Goal: Find specific page/section: Find specific page/section

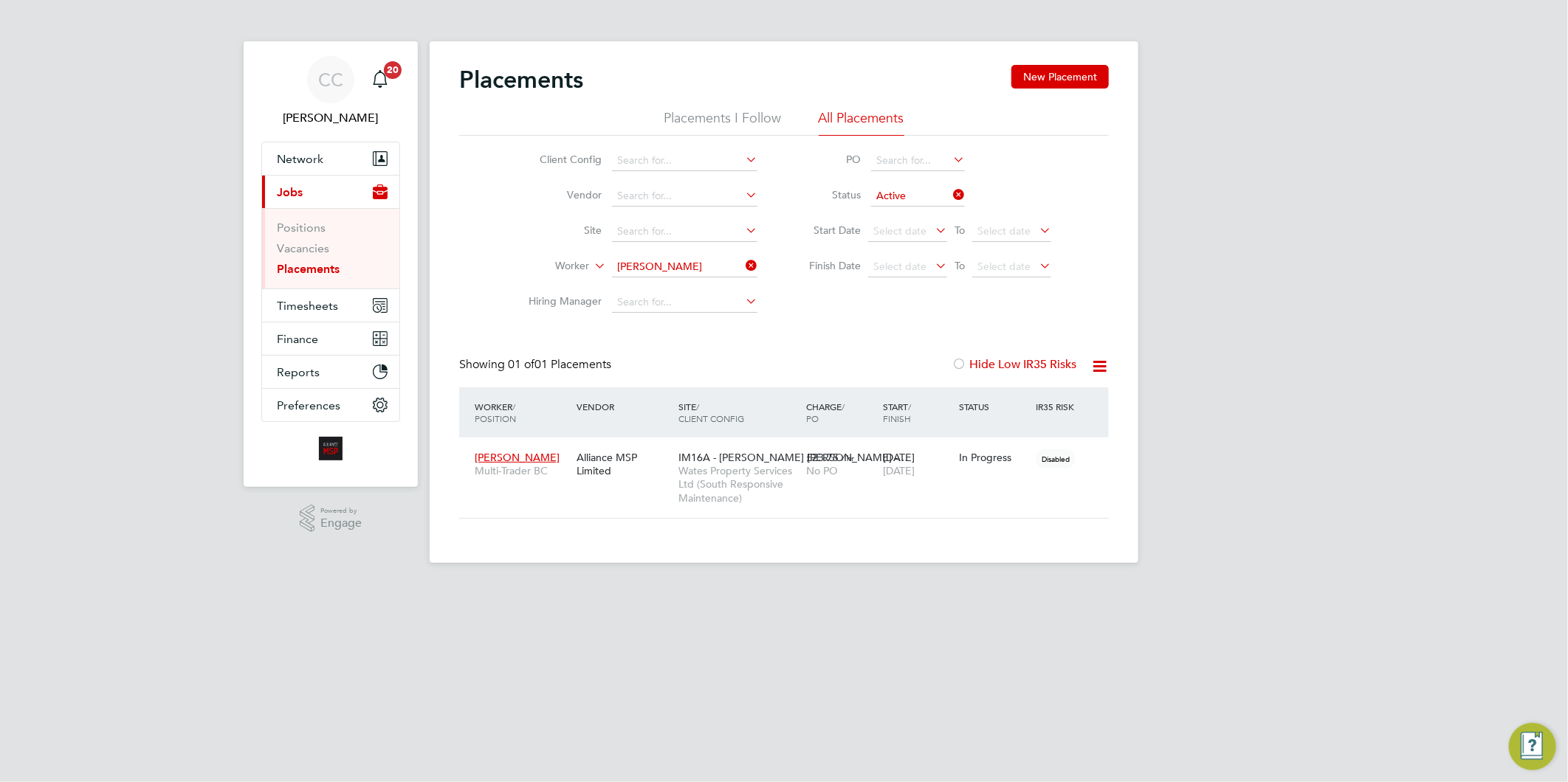
scroll to position [69, 129]
click at [312, 248] on link "Vacancies" at bounding box center [303, 248] width 53 height 14
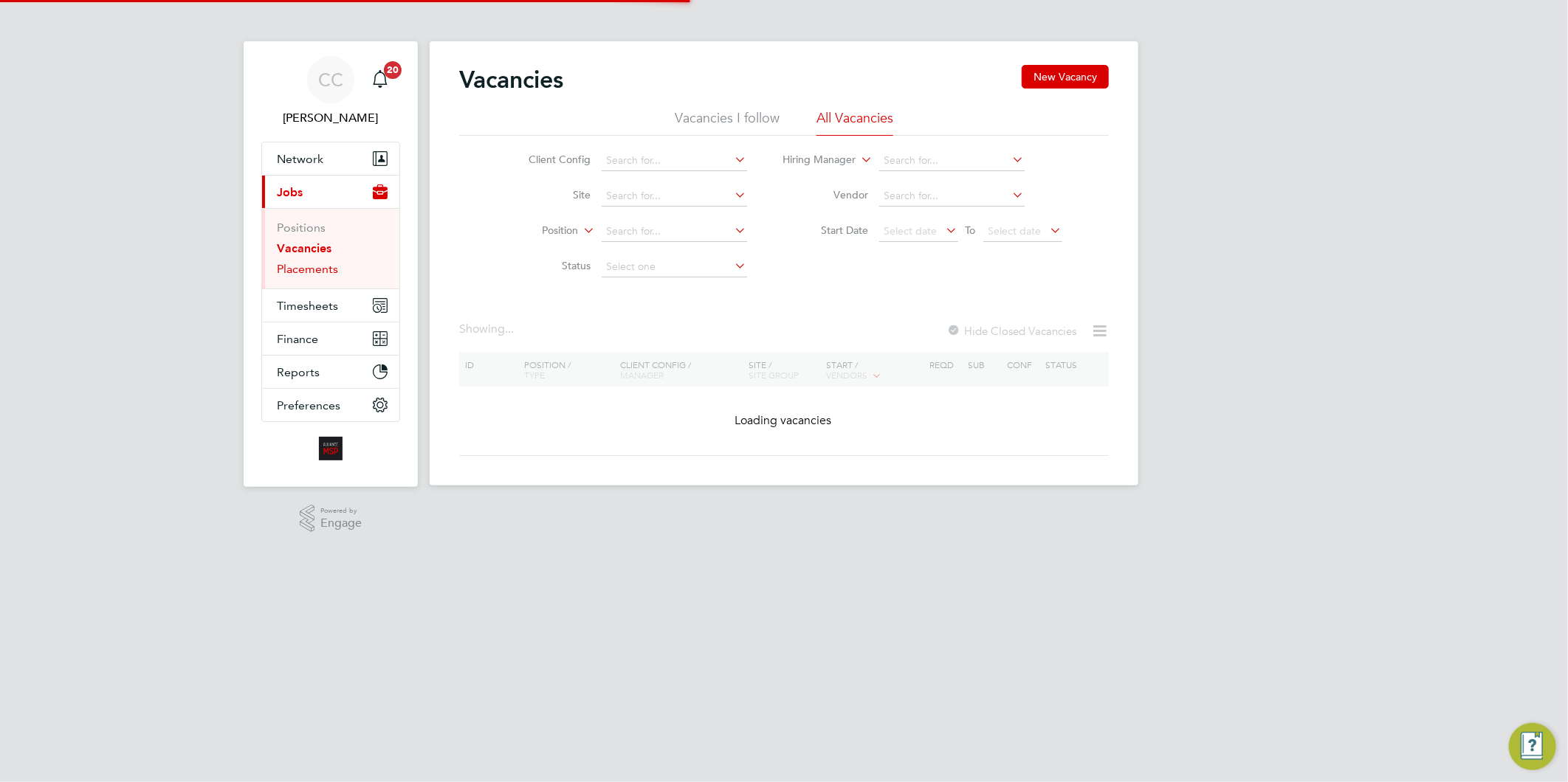
click at [318, 269] on link "Placements" at bounding box center [307, 269] width 61 height 14
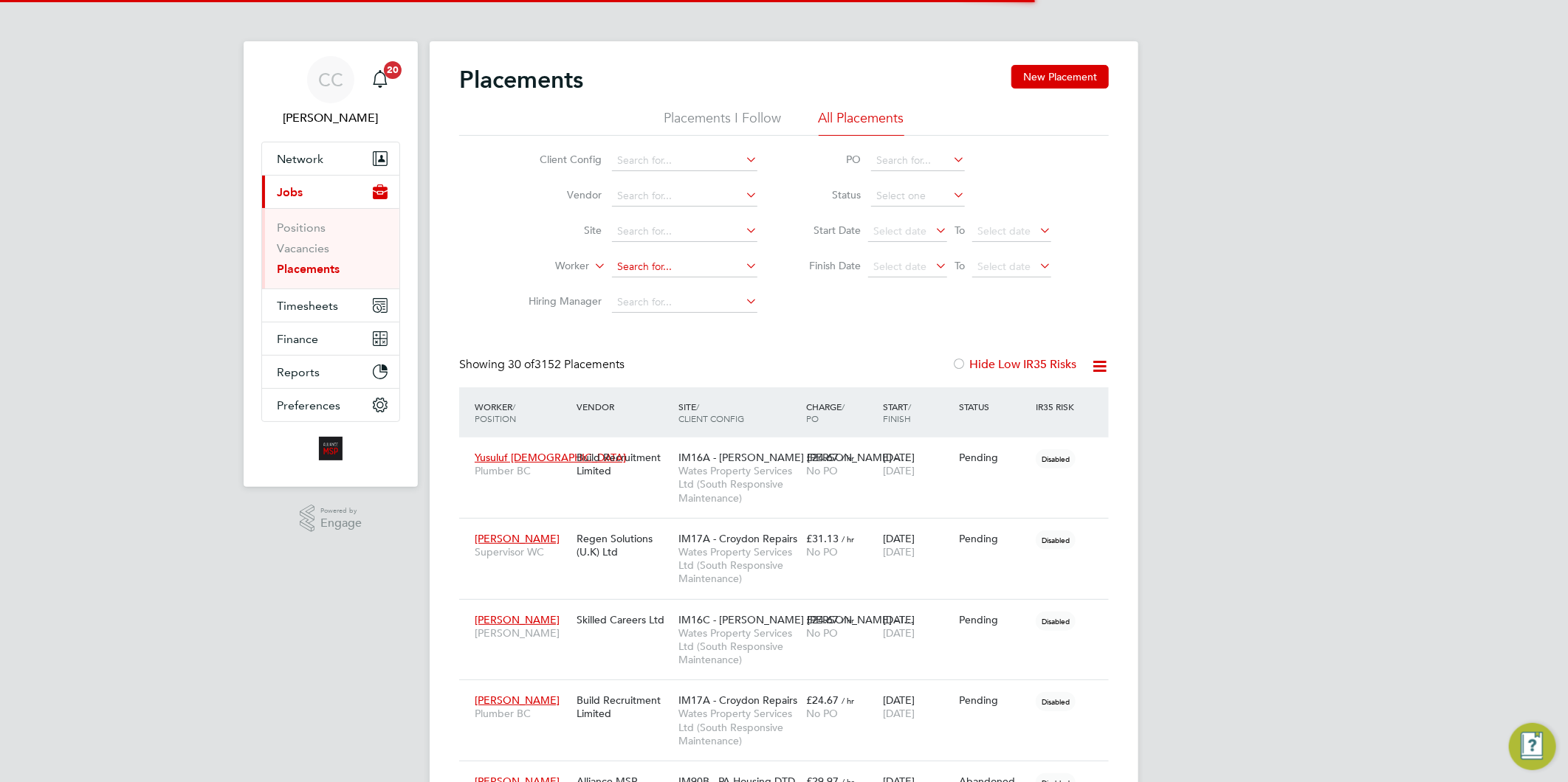
click at [676, 270] on input at bounding box center [684, 267] width 145 height 21
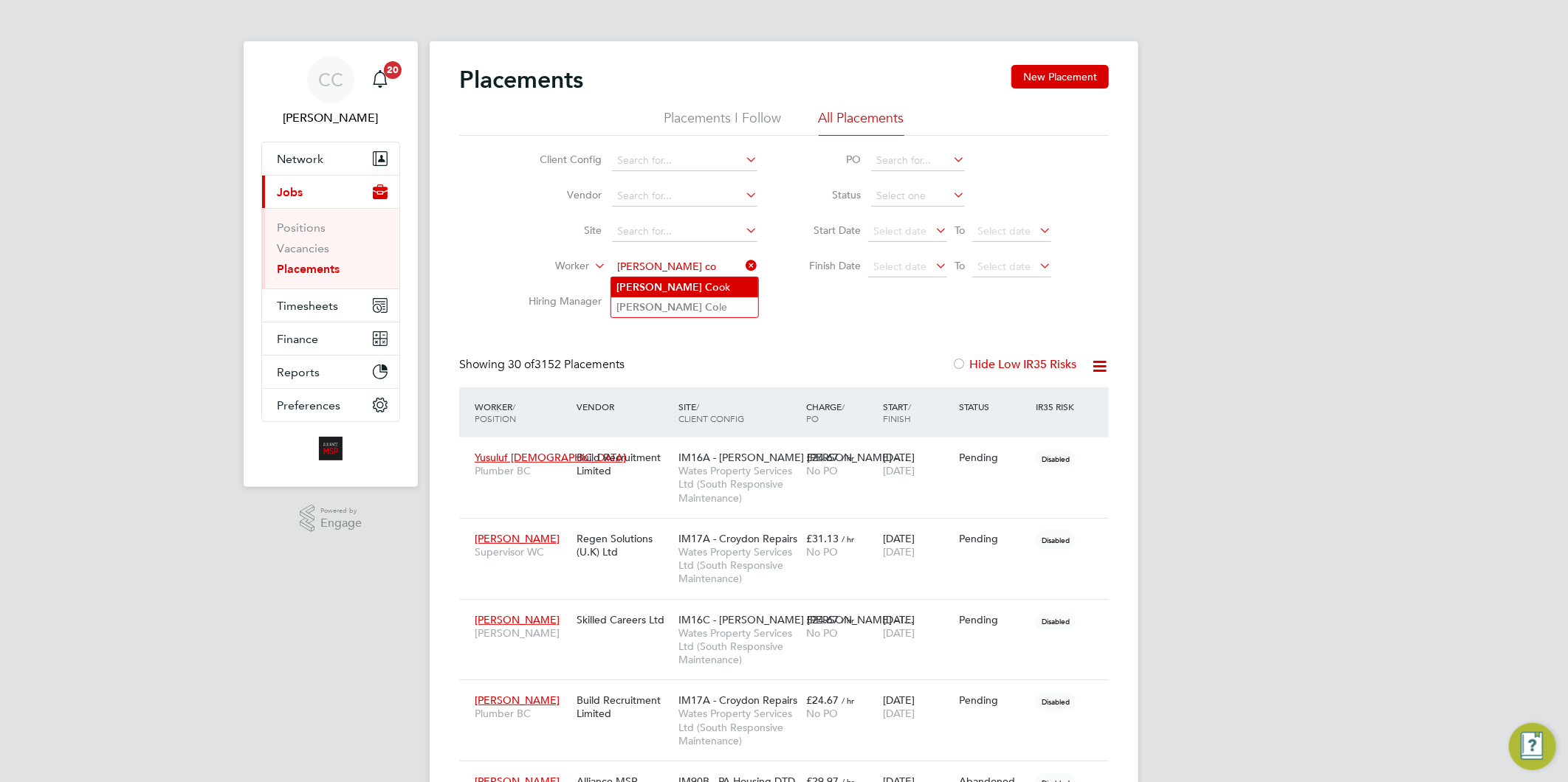
click at [622, 289] on b "[PERSON_NAME]" at bounding box center [660, 287] width 86 height 12
type input "[PERSON_NAME]"
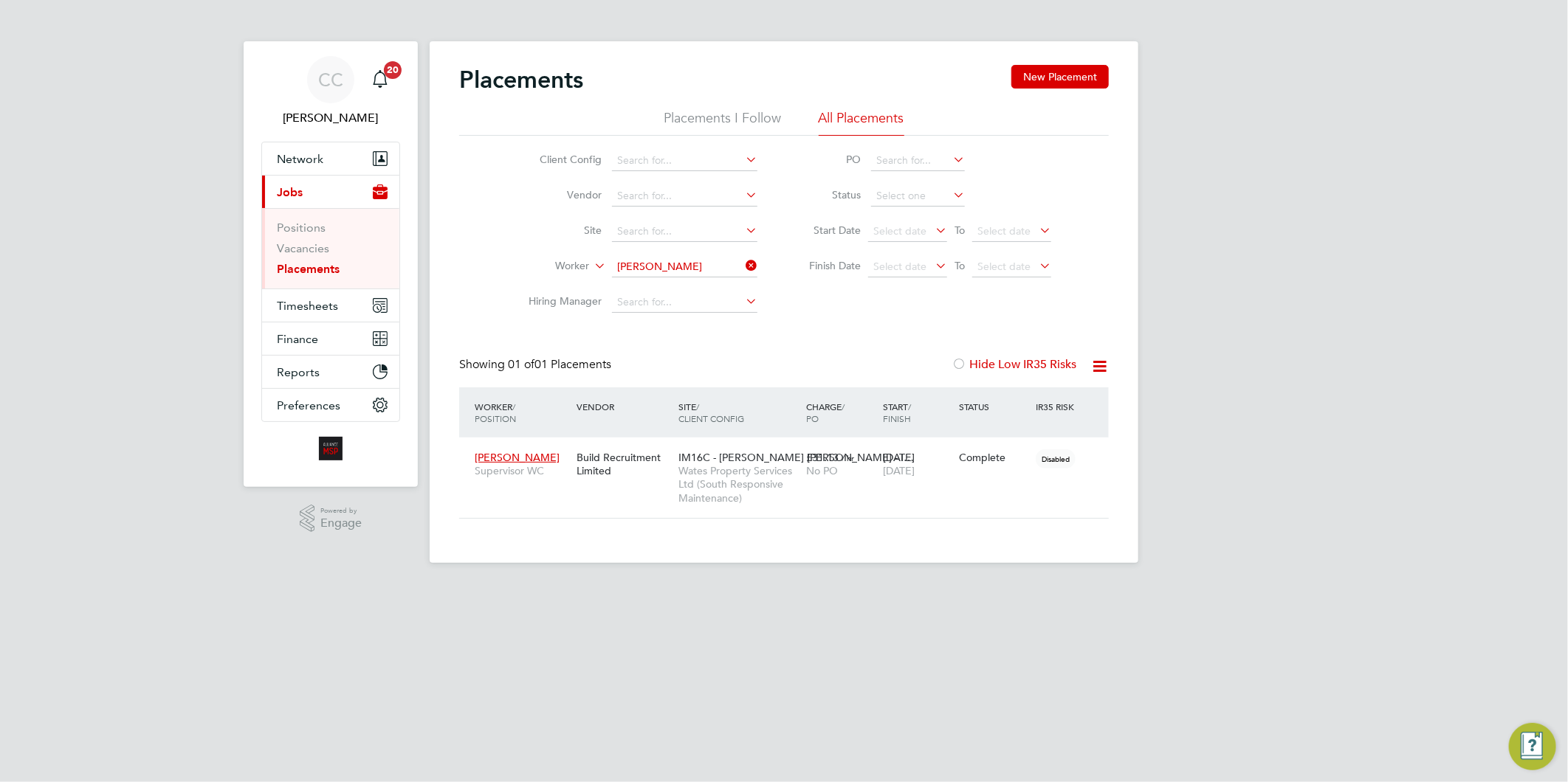
click at [743, 258] on icon at bounding box center [743, 265] width 0 height 21
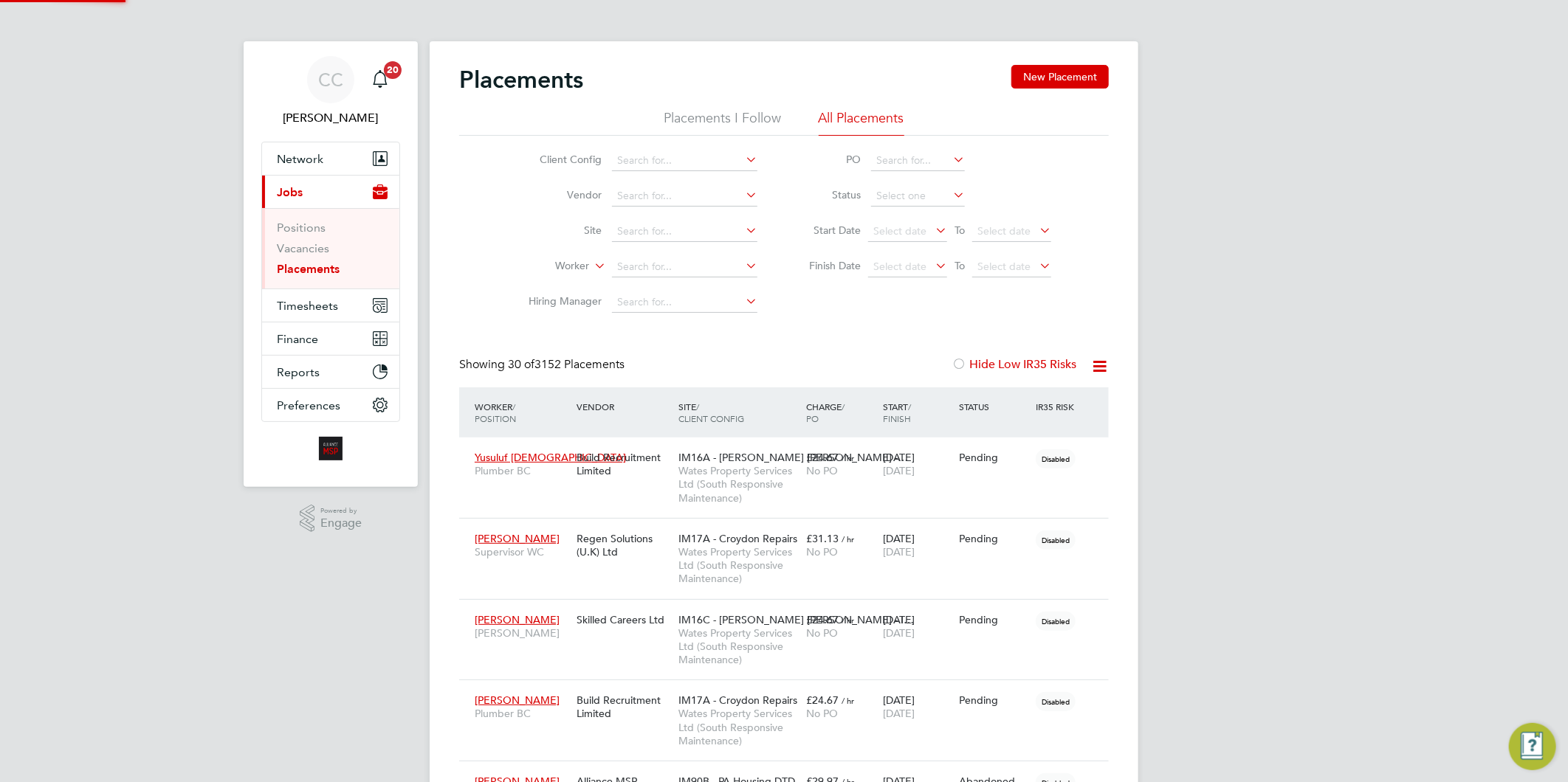
scroll to position [41, 103]
